Goal: Register for event/course

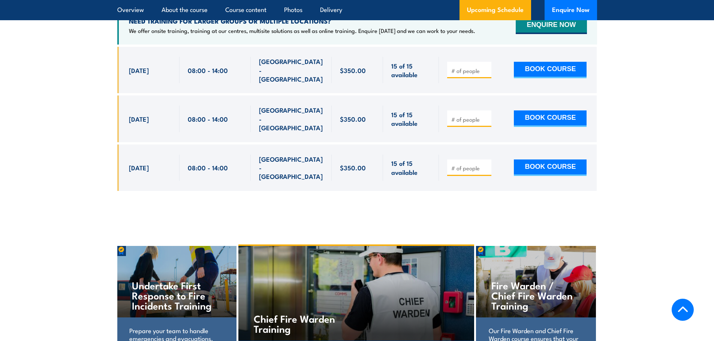
scroll to position [1124, 0]
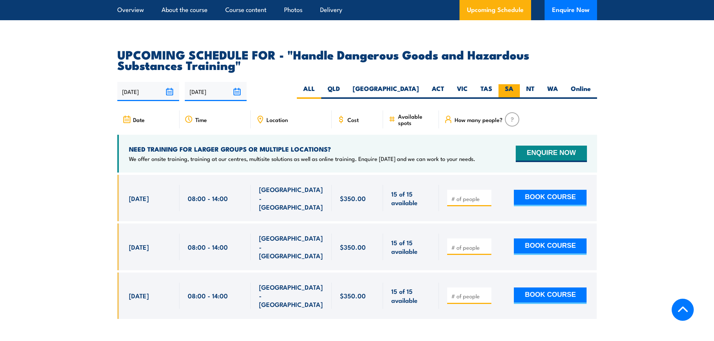
click at [510, 95] on label "SA" at bounding box center [508, 91] width 21 height 15
click at [513, 89] on input "SA" at bounding box center [515, 86] width 5 height 5
radio input "true"
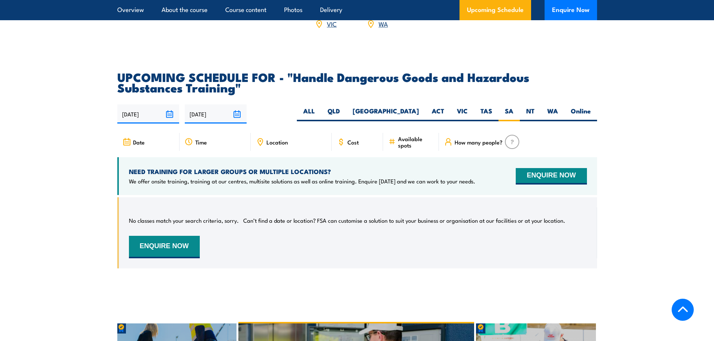
scroll to position [1142, 0]
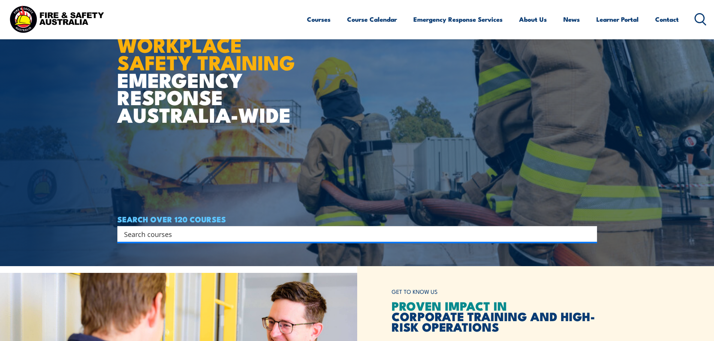
scroll to position [75, 0]
click at [399, 232] on input "Search input" at bounding box center [352, 234] width 456 height 11
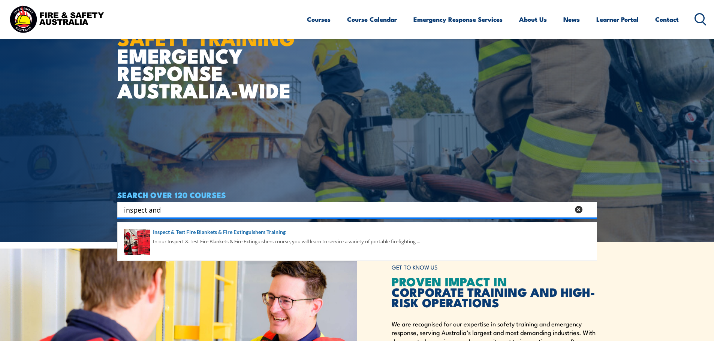
scroll to position [112, 0]
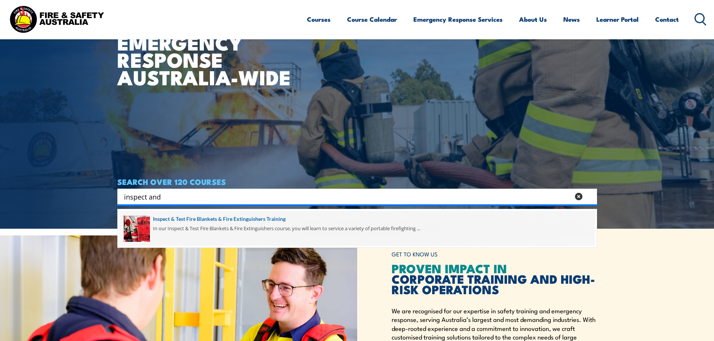
type input "inspect and"
click at [231, 222] on span at bounding box center [357, 228] width 475 height 35
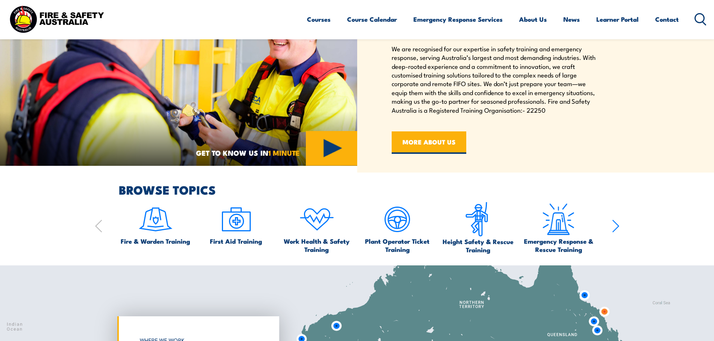
scroll to position [456, 0]
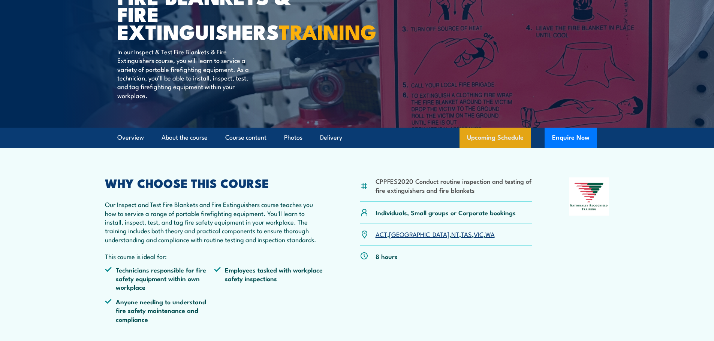
click at [490, 147] on link "Upcoming Schedule" at bounding box center [495, 138] width 72 height 20
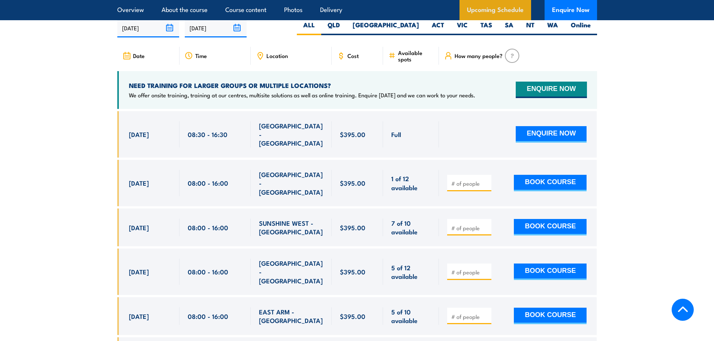
scroll to position [1391, 0]
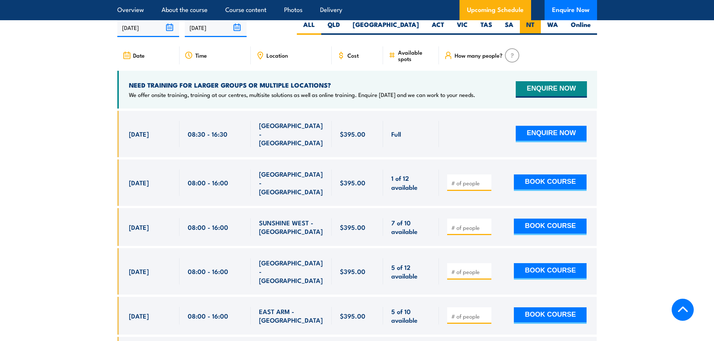
click at [529, 35] on label "NT" at bounding box center [530, 27] width 21 height 15
click at [534, 25] on input "NT" at bounding box center [536, 22] width 5 height 5
radio input "true"
click at [419, 35] on label "[GEOGRAPHIC_DATA]" at bounding box center [385, 27] width 79 height 15
click at [419, 25] on input "[GEOGRAPHIC_DATA]" at bounding box center [421, 22] width 5 height 5
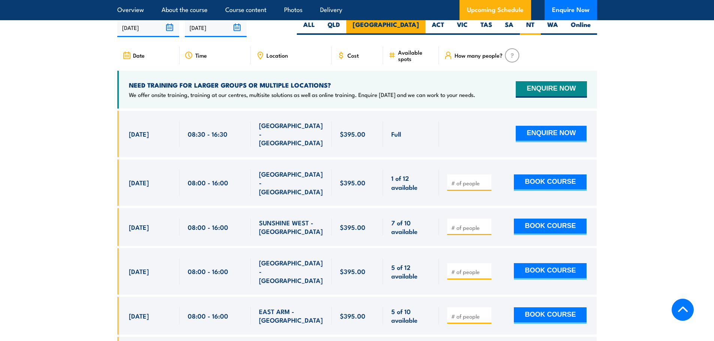
radio input "true"
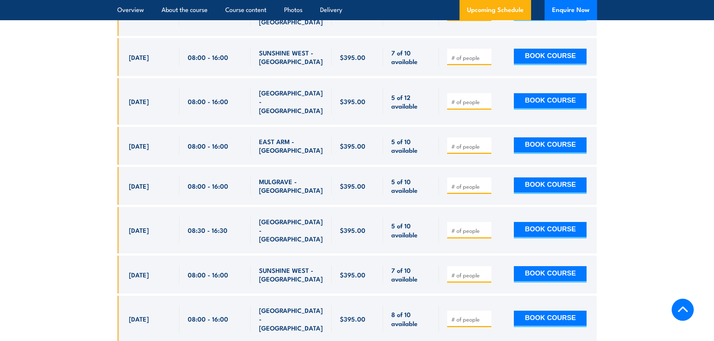
scroll to position [1579, 0]
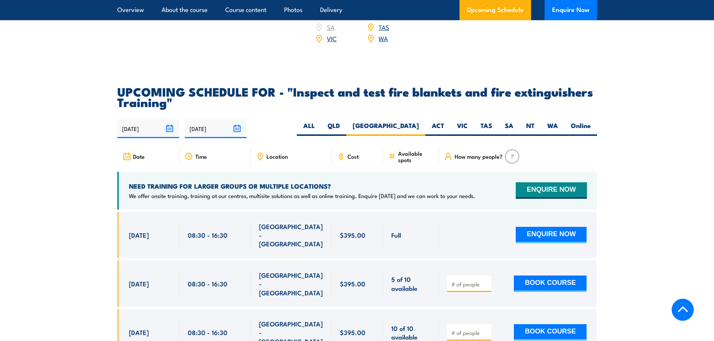
scroll to position [1279, 0]
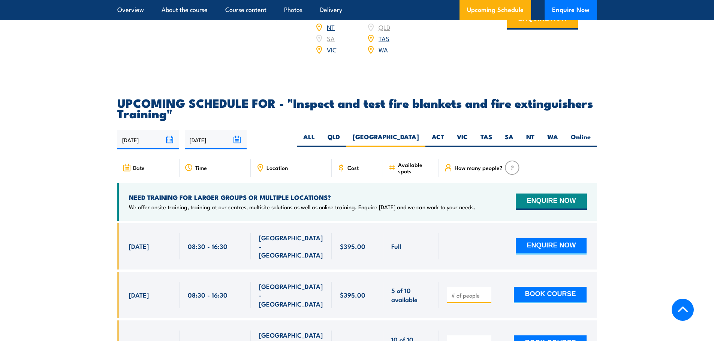
click at [362, 146] on div "18/08/2025 14/02/2026" at bounding box center [357, 139] width 480 height 19
click at [321, 147] on label "ALL" at bounding box center [309, 140] width 24 height 15
click at [320, 137] on input "ALL" at bounding box center [317, 135] width 5 height 5
radio input "true"
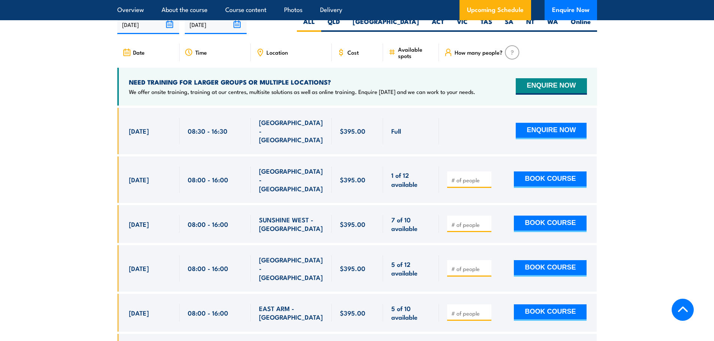
scroll to position [1354, 0]
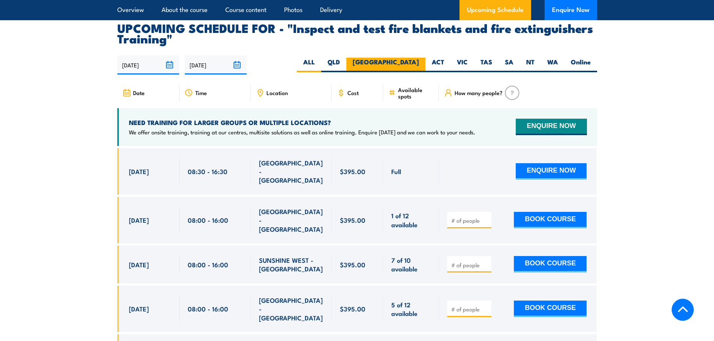
click at [412, 72] on label "[GEOGRAPHIC_DATA]" at bounding box center [385, 65] width 79 height 15
click at [419, 63] on input "[GEOGRAPHIC_DATA]" at bounding box center [421, 60] width 5 height 5
radio input "true"
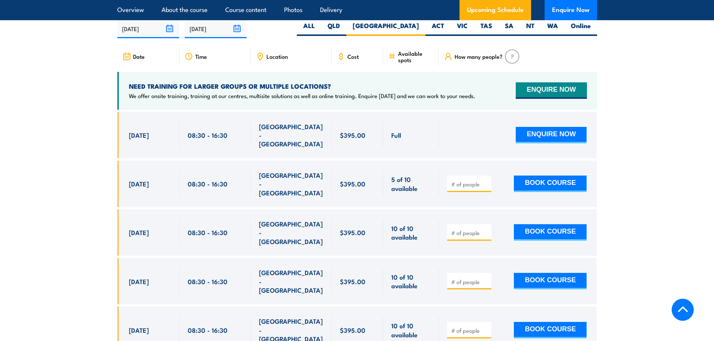
scroll to position [1391, 0]
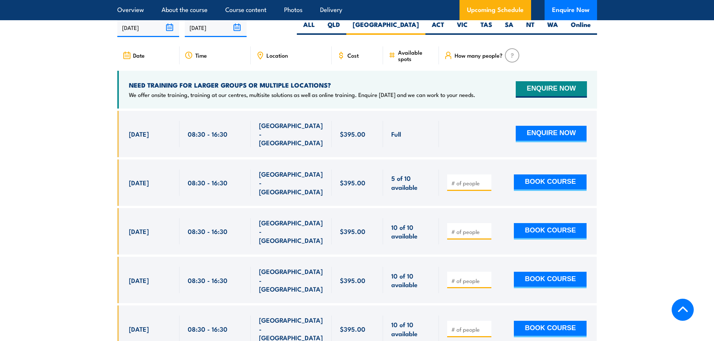
drag, startPoint x: 128, startPoint y: 184, endPoint x: 501, endPoint y: 195, distance: 373.7
click at [501, 195] on div "[DATE] 08:30 - 08:30" at bounding box center [357, 183] width 480 height 46
click at [646, 178] on section "UPCOMING SCHEDULE FOR - "Inspect and test fire blankets and fire extinguishers …" at bounding box center [357, 174] width 714 height 379
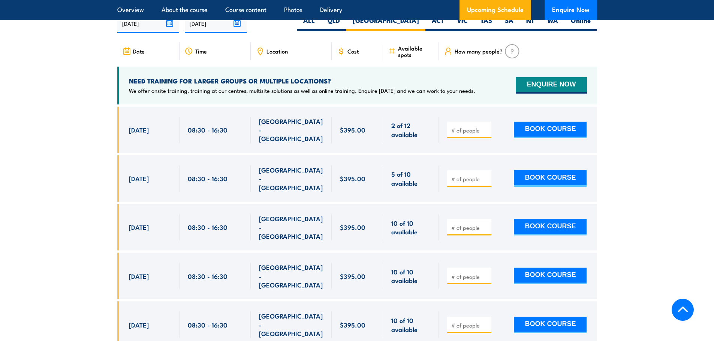
click at [454, 134] on input "number" at bounding box center [469, 130] width 37 height 7
